Goal: Navigation & Orientation: Find specific page/section

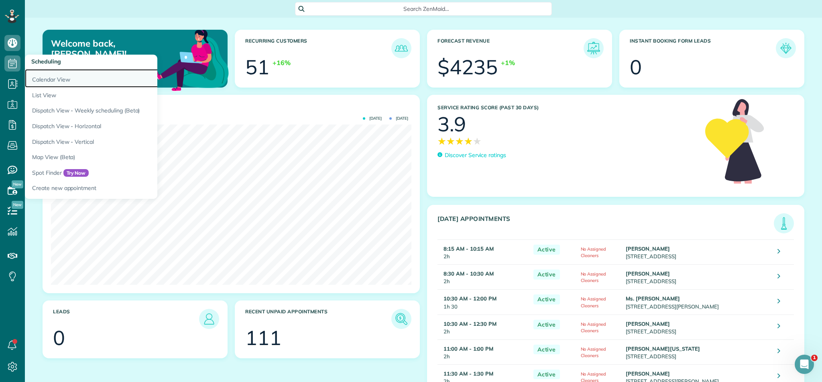
click at [56, 80] on link "Calendar View" at bounding box center [125, 78] width 201 height 18
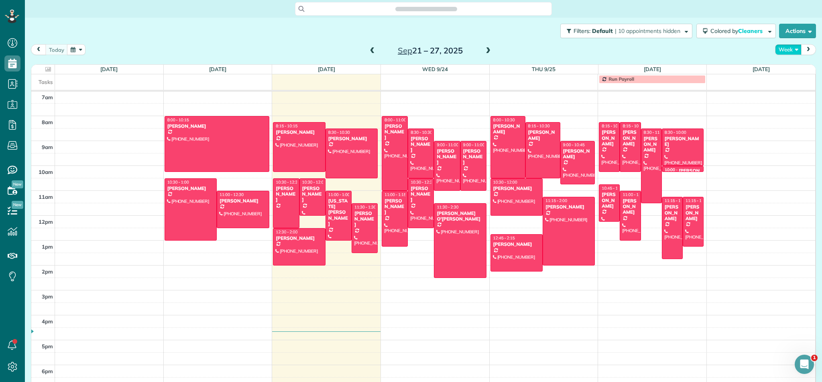
click at [795, 51] on button "Week" at bounding box center [788, 49] width 26 height 11
click at [789, 106] on link "Month" at bounding box center [806, 100] width 63 height 16
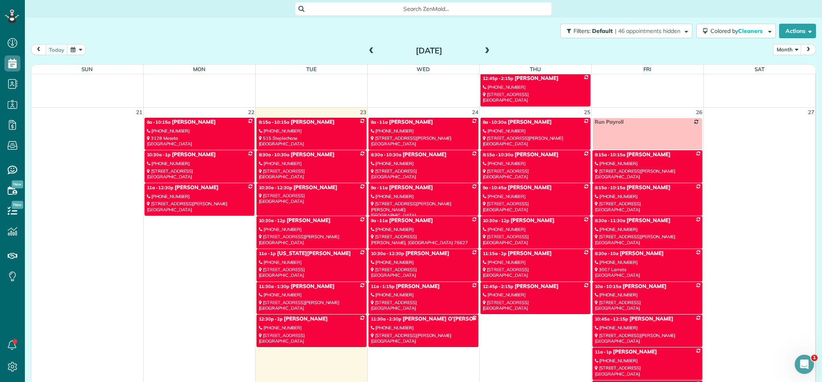
scroll to position [856, 0]
